Goal: Navigation & Orientation: Find specific page/section

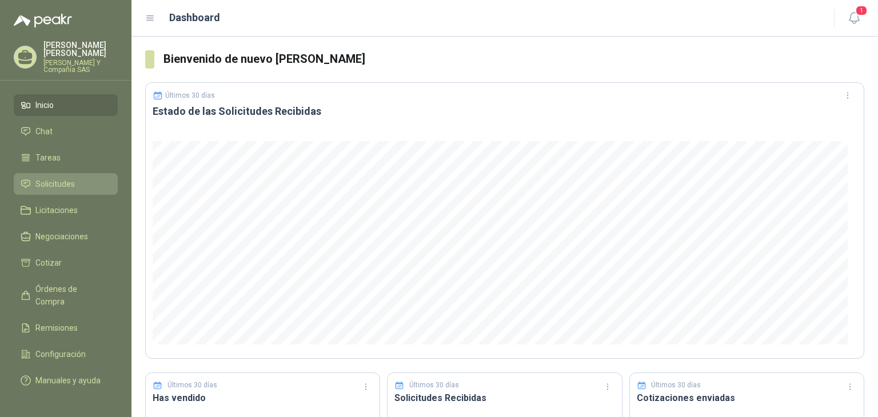
click at [62, 179] on span "Solicitudes" at bounding box center [54, 184] width 39 height 13
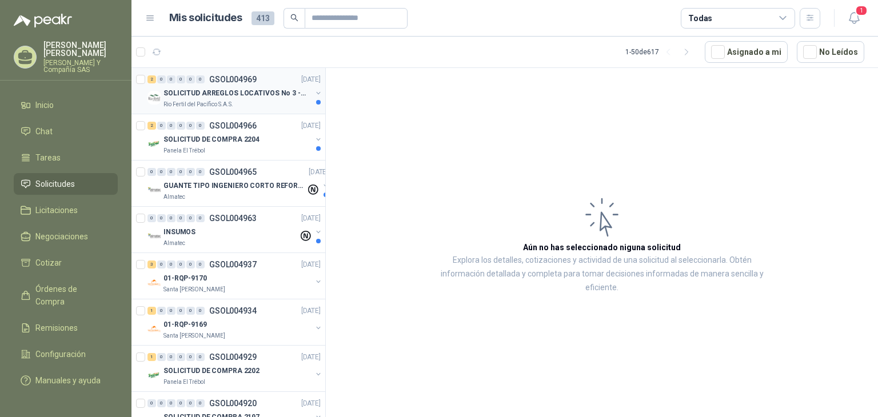
click at [257, 100] on div "Rio Fertil del Pacífico S.A.S." at bounding box center [238, 104] width 148 height 9
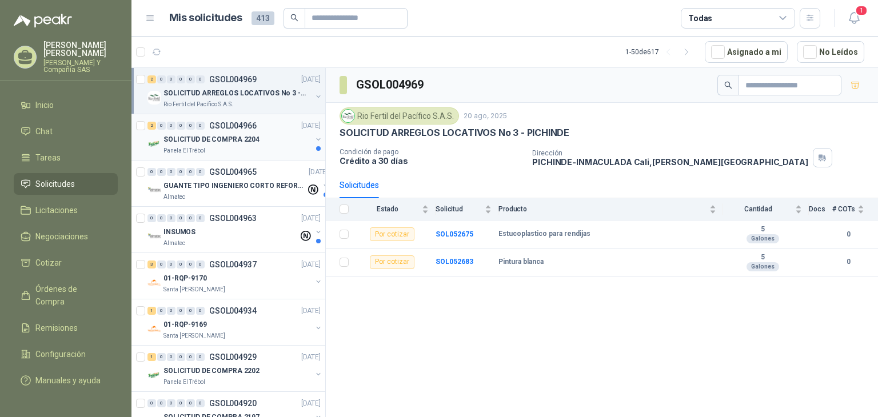
click at [263, 154] on div "Panela El Trébol" at bounding box center [238, 150] width 148 height 9
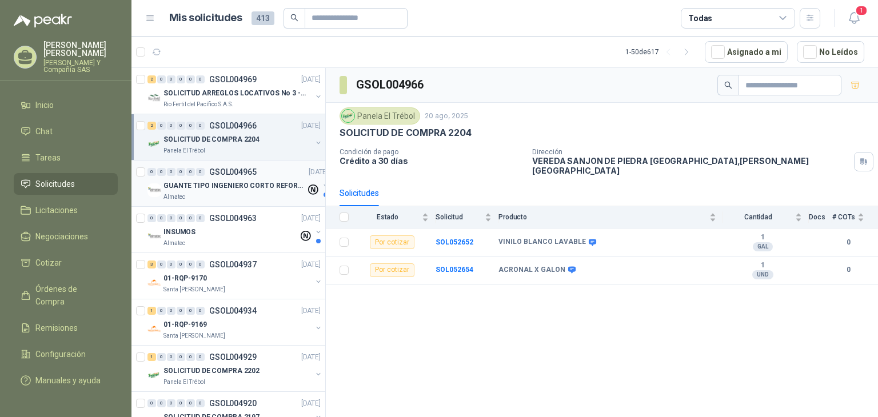
click at [241, 196] on div "Almatec" at bounding box center [235, 197] width 142 height 9
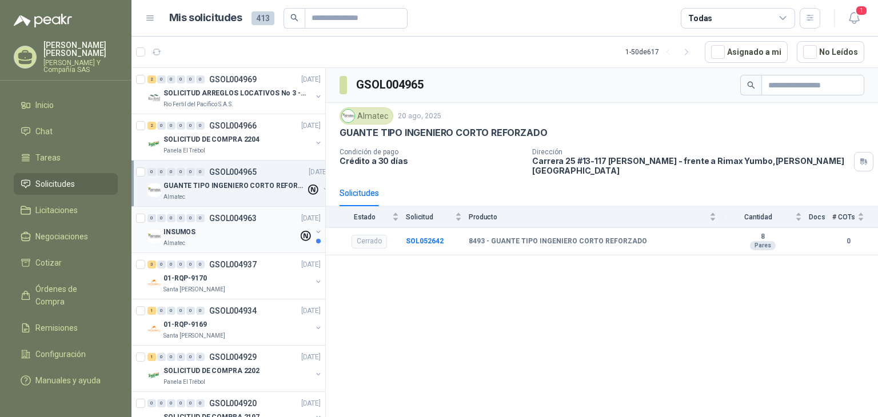
click at [240, 237] on div "INSUMOS" at bounding box center [231, 232] width 135 height 14
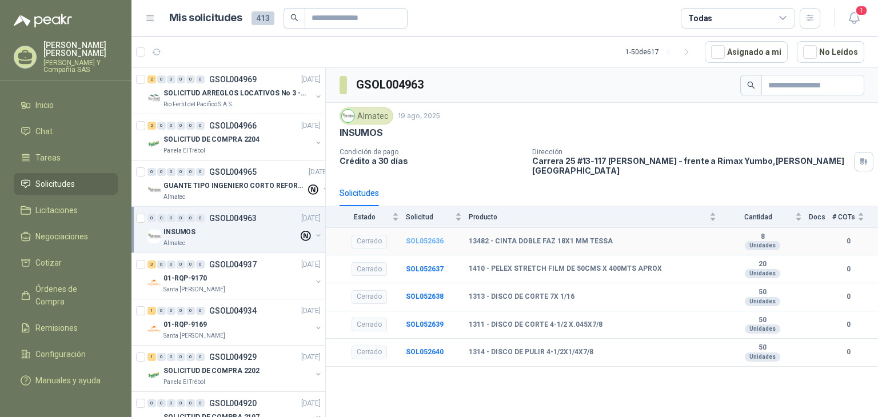
click at [424, 237] on b "SOL052636" at bounding box center [425, 241] width 38 height 8
